Goal: Information Seeking & Learning: Find specific fact

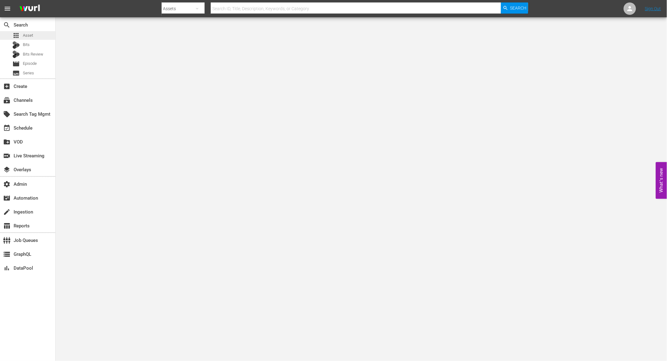
click at [34, 34] on div "apps Asset" at bounding box center [27, 35] width 55 height 9
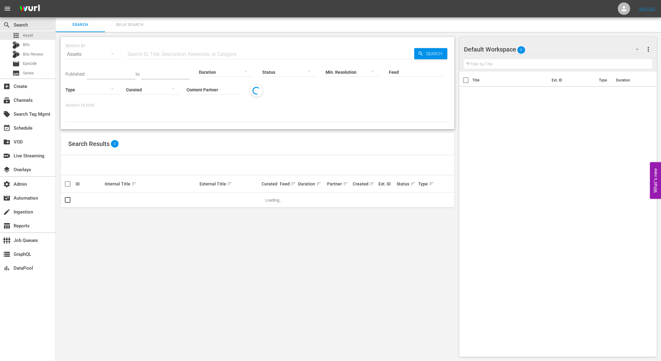
click at [140, 23] on span "Bulk Search" at bounding box center [130, 24] width 42 height 7
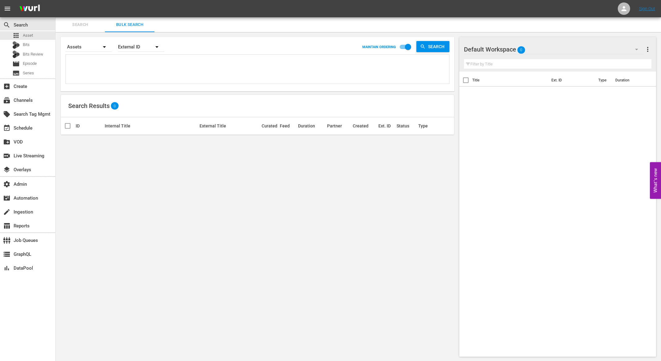
click at [138, 48] on div "External ID" at bounding box center [141, 46] width 46 height 17
click at [139, 72] on div "Wurl ID" at bounding box center [137, 74] width 25 height 10
click at [112, 60] on textarea at bounding box center [258, 70] width 382 height 28
paste textarea "117876826 117876827 117876828 117876824 117876825 117876822 117876823 117876823…"
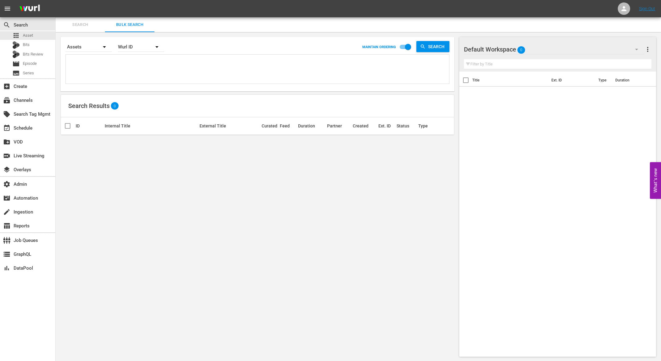
type textarea "117876826 117876827 117876828 117876824 117876825 117876822 117876823 117876823…"
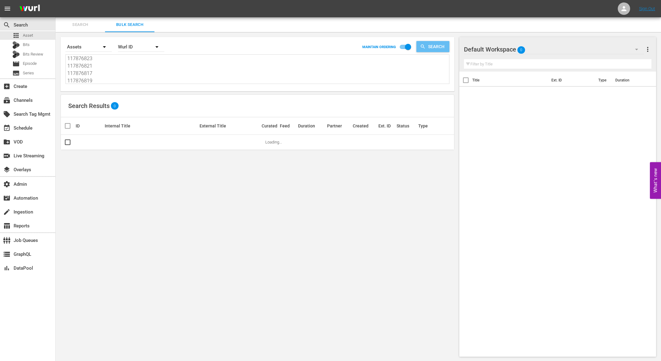
type textarea "117876826 117876827 117876828 117876824 117876825 117876822 117876823 117876823…"
click at [435, 46] on span "Search" at bounding box center [438, 46] width 24 height 11
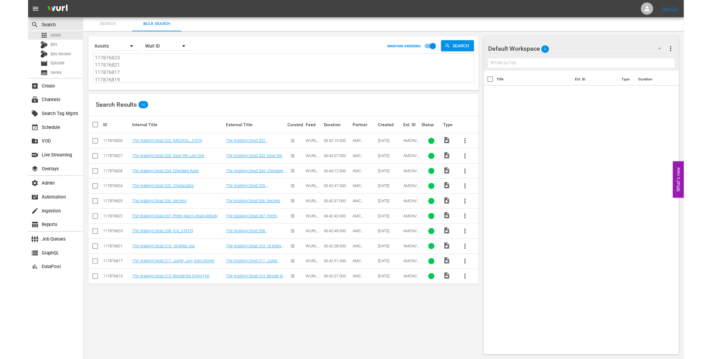
scroll to position [53, 0]
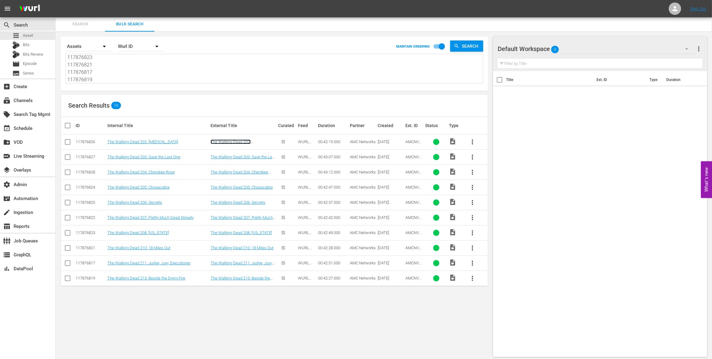
click at [231, 139] on link "The Walking Dead 202: [MEDICAL_DATA]" at bounding box center [231, 143] width 40 height 9
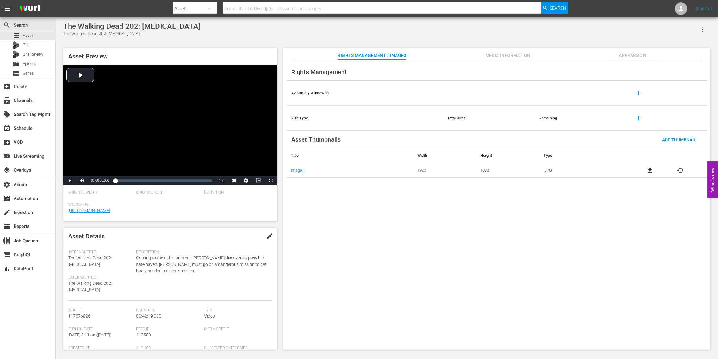
scroll to position [10, 0]
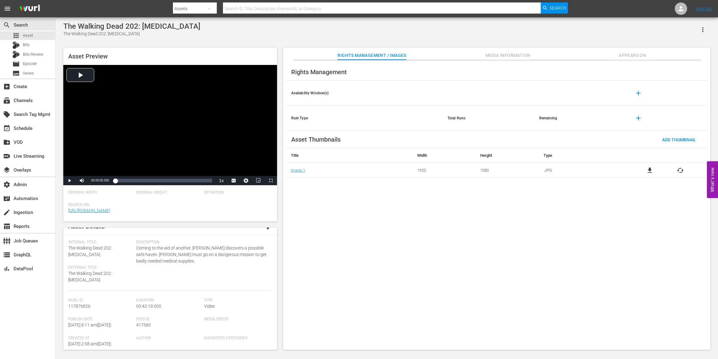
click at [146, 323] on span "417580" at bounding box center [143, 324] width 15 height 5
copy span "417580"
drag, startPoint x: 520, startPoint y: 54, endPoint x: 508, endPoint y: 58, distance: 12.3
click at [519, 54] on span "Media Information" at bounding box center [508, 56] width 46 height 8
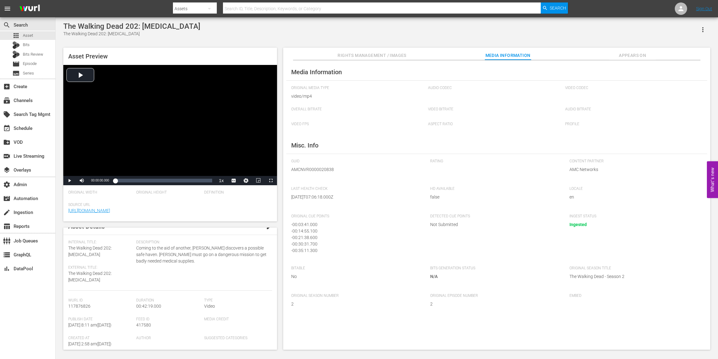
click at [318, 167] on span "AMCNVR0000020838" at bounding box center [356, 169] width 130 height 6
click at [318, 168] on span "AMCNVR0000020838" at bounding box center [356, 169] width 130 height 6
copy span "AMCNVR0000020838"
click at [309, 170] on span "AMCNVR0000020838" at bounding box center [356, 169] width 130 height 6
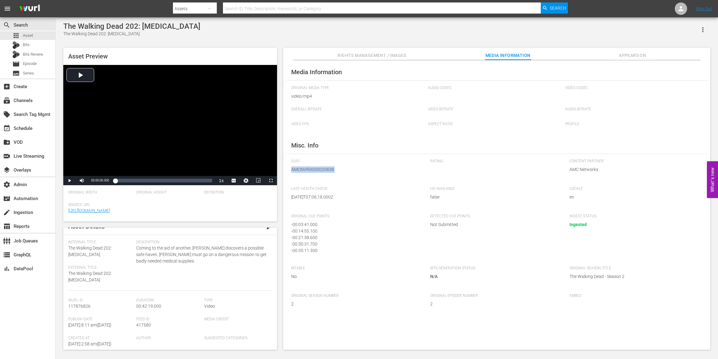
click at [309, 170] on span "AMCNVR0000020838" at bounding box center [356, 169] width 130 height 6
copy span "AMCNVR0000020838"
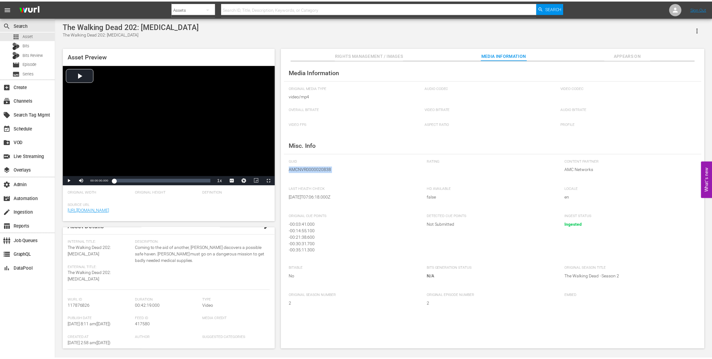
scroll to position [0, 0]
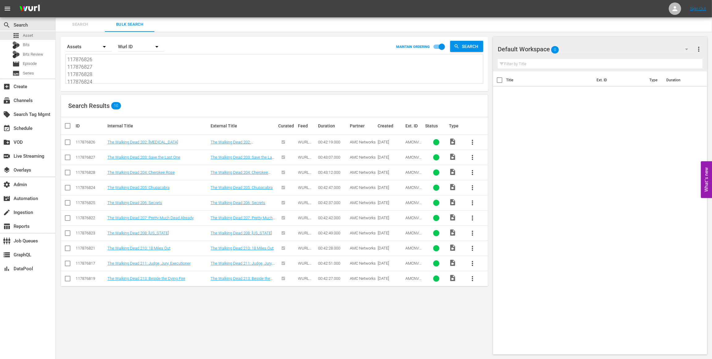
click at [415, 158] on span "AMCNVR0000020839" at bounding box center [414, 162] width 17 height 14
copy span "AMCNVR0000020839"
click at [410, 170] on span "AMCNVR0000020840" at bounding box center [414, 177] width 17 height 14
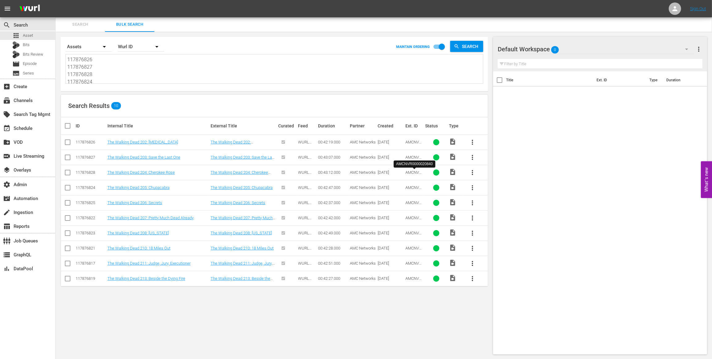
click at [411, 172] on span "AMCNVR0000020840" at bounding box center [414, 177] width 17 height 14
copy span "AMCNVR0000020840"
click at [415, 186] on span "AMCNVR0000020841" at bounding box center [414, 192] width 17 height 14
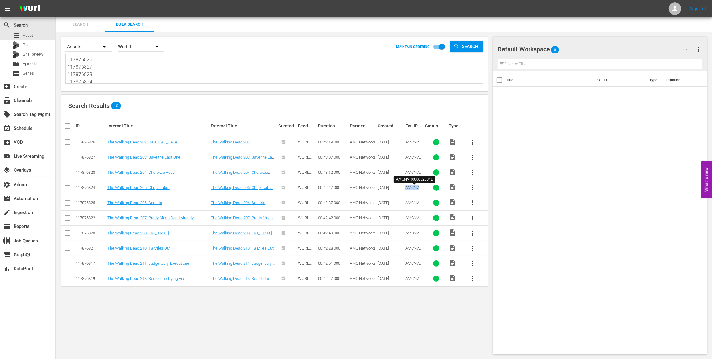
copy span "AMCNVR0000020841"
click at [414, 200] on span "AMCNVR0000020842" at bounding box center [414, 207] width 17 height 14
copy span "AMCNVR0000020842"
click at [410, 217] on span "AMCNVR0000020843" at bounding box center [414, 222] width 17 height 14
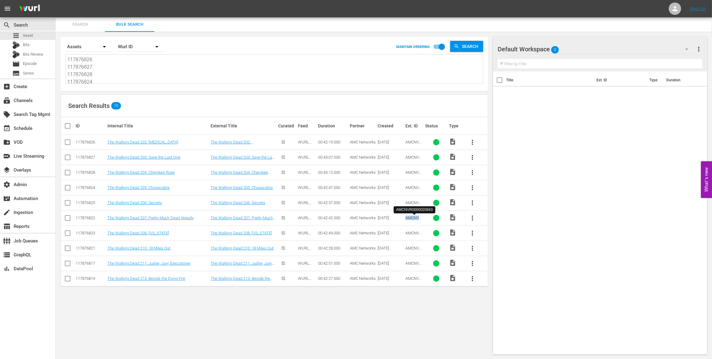
click at [410, 217] on span "AMCNVR0000020843" at bounding box center [414, 222] width 17 height 14
copy span "AMCNVR0000020843"
click at [410, 231] on span "AMCNVR0000020844" at bounding box center [414, 237] width 17 height 14
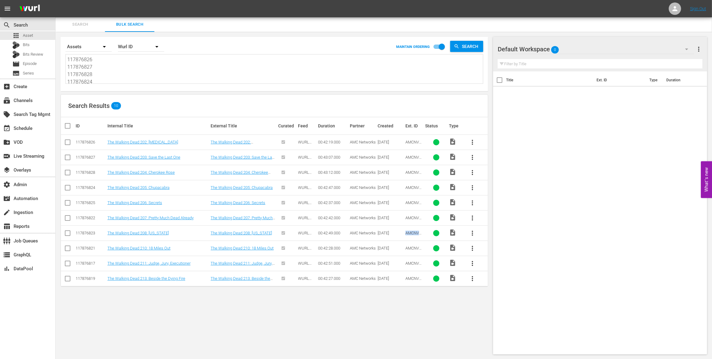
copy span "AMCNVR0000020844"
click at [415, 248] on span "AMCNVR0000020846" at bounding box center [414, 253] width 17 height 14
copy span "AMCNVR0000020846"
click at [416, 265] on span "AMCNVR0000020847" at bounding box center [414, 268] width 17 height 14
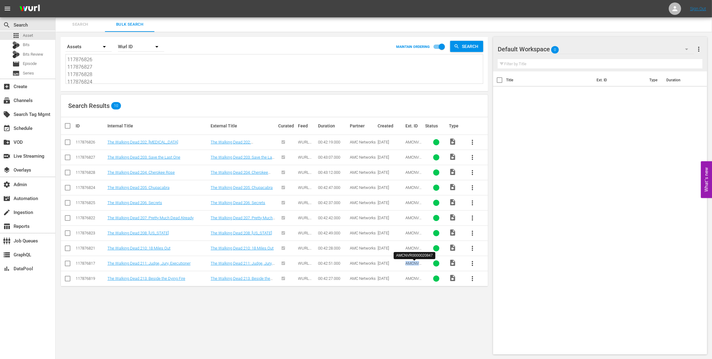
click at [416, 265] on span "AMCNVR0000020847" at bounding box center [414, 268] width 17 height 14
click at [418, 279] on span "AMCNVR0000020849" at bounding box center [414, 283] width 17 height 14
click at [419, 279] on span "AMCNVR0000020849" at bounding box center [414, 283] width 17 height 14
drag, startPoint x: 102, startPoint y: 83, endPoint x: 101, endPoint y: 80, distance: 3.1
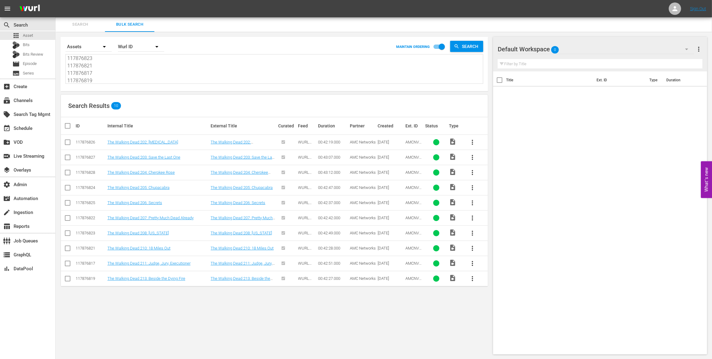
click at [101, 80] on div "117876826 117876827 117876828 117876824 117876825 117876822 117876823 117876823…" at bounding box center [274, 69] width 418 height 30
drag, startPoint x: 107, startPoint y: 80, endPoint x: 77, endPoint y: 0, distance: 86.0
click at [77, 0] on div "menu Sign Out search Search apps Asset Bits Bits Review movie Episode subtitles…" at bounding box center [356, 179] width 712 height 359
paste textarea "117876820"
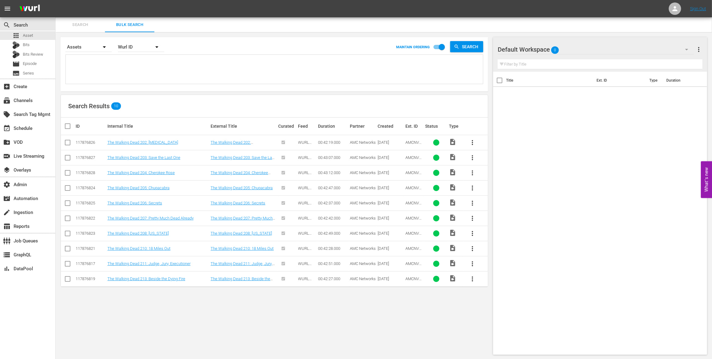
type textarea "117876820"
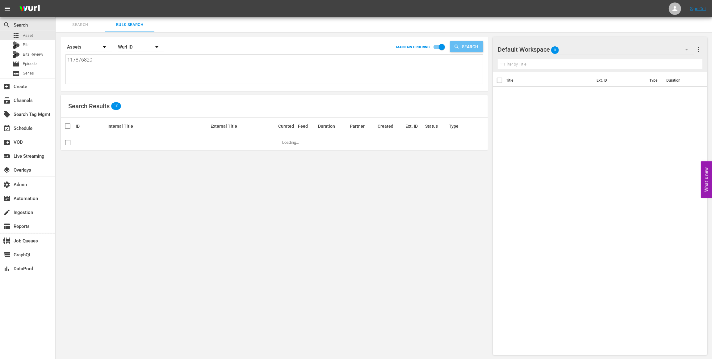
type textarea "117876820"
click at [477, 48] on span "Search" at bounding box center [472, 46] width 24 height 11
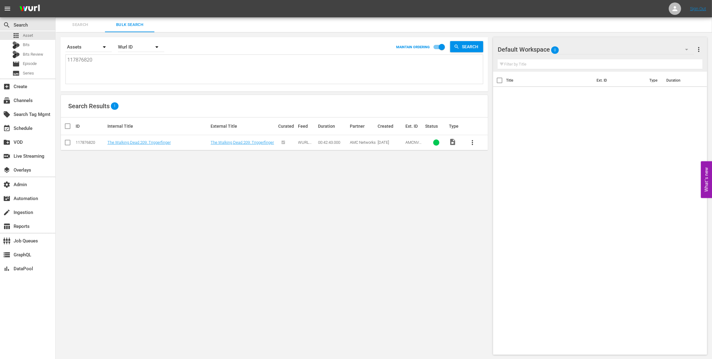
click at [415, 141] on span "AMCNVR0000020845" at bounding box center [414, 147] width 17 height 14
click at [155, 64] on textarea "117876820" at bounding box center [277, 70] width 420 height 28
click at [154, 64] on textarea "117876820" at bounding box center [277, 70] width 420 height 28
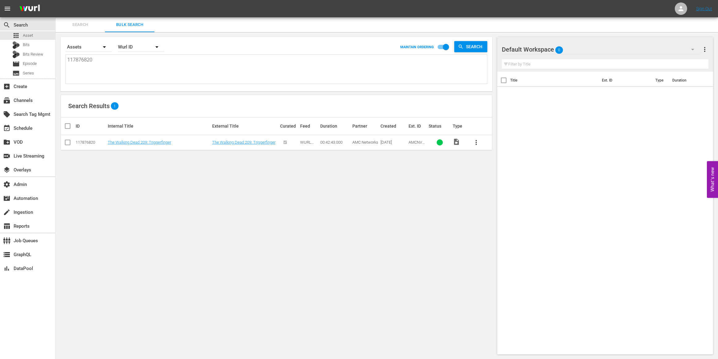
click at [154, 64] on textarea "117876820" at bounding box center [277, 70] width 420 height 28
paste textarea "8"
type textarea "117876828"
click at [461, 46] on icon "button" at bounding box center [461, 47] width 6 height 6
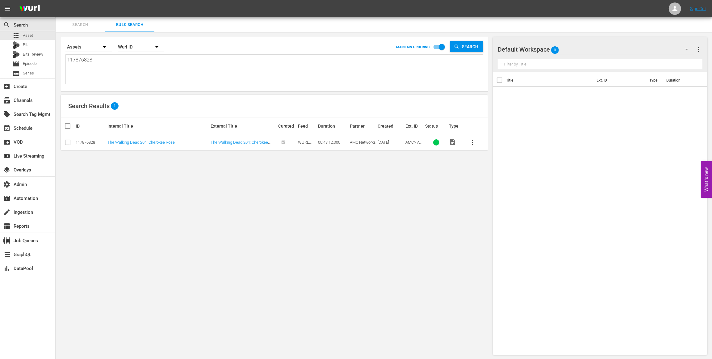
click at [410, 142] on span "AMCNVR0000020840" at bounding box center [414, 147] width 17 height 14
